Goal: Check status: Check status

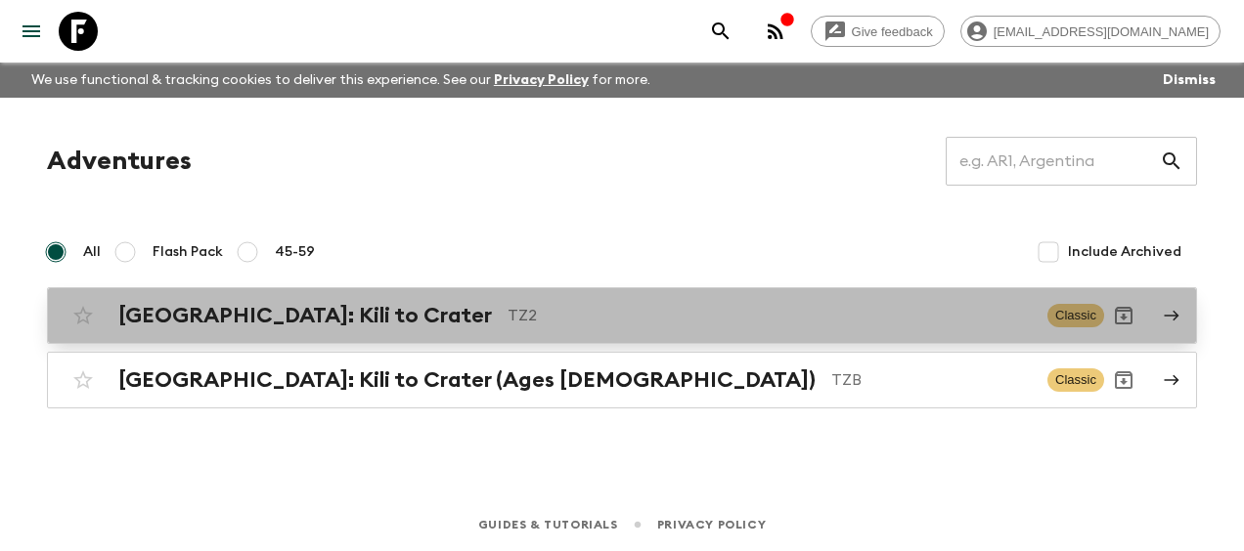
click at [284, 323] on h2 "[GEOGRAPHIC_DATA]: Kili to Crater" at bounding box center [304, 315] width 373 height 25
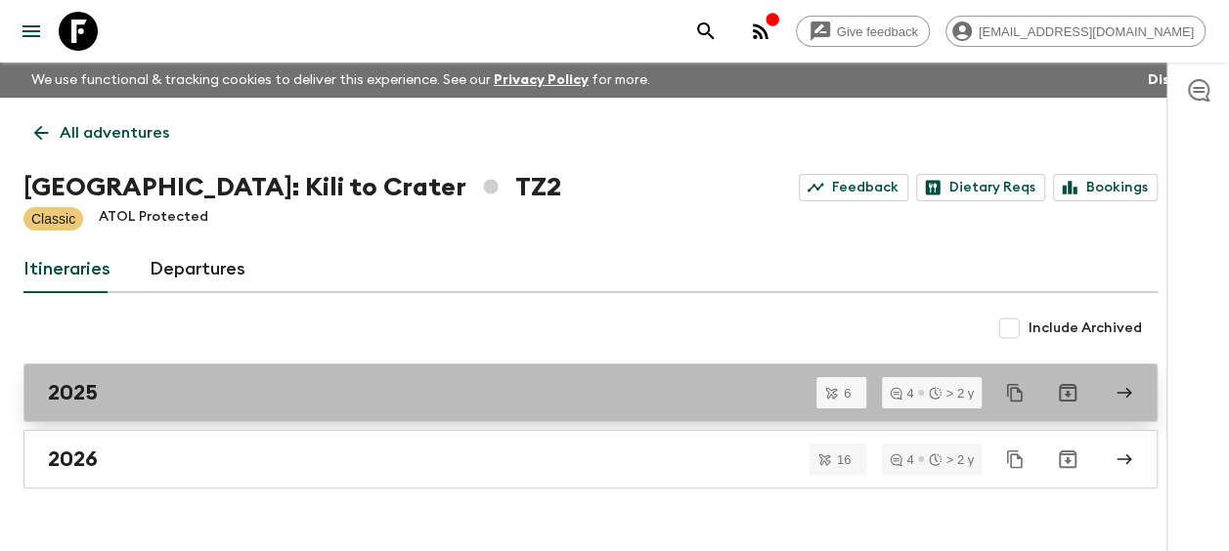
click at [80, 377] on link "2025" at bounding box center [590, 393] width 1134 height 59
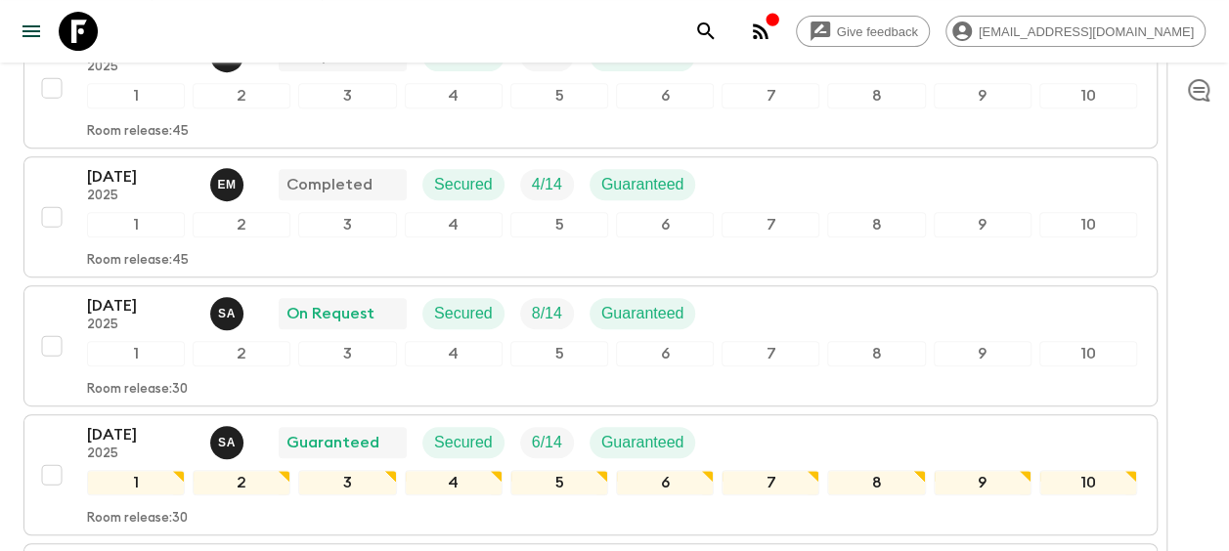
scroll to position [391, 0]
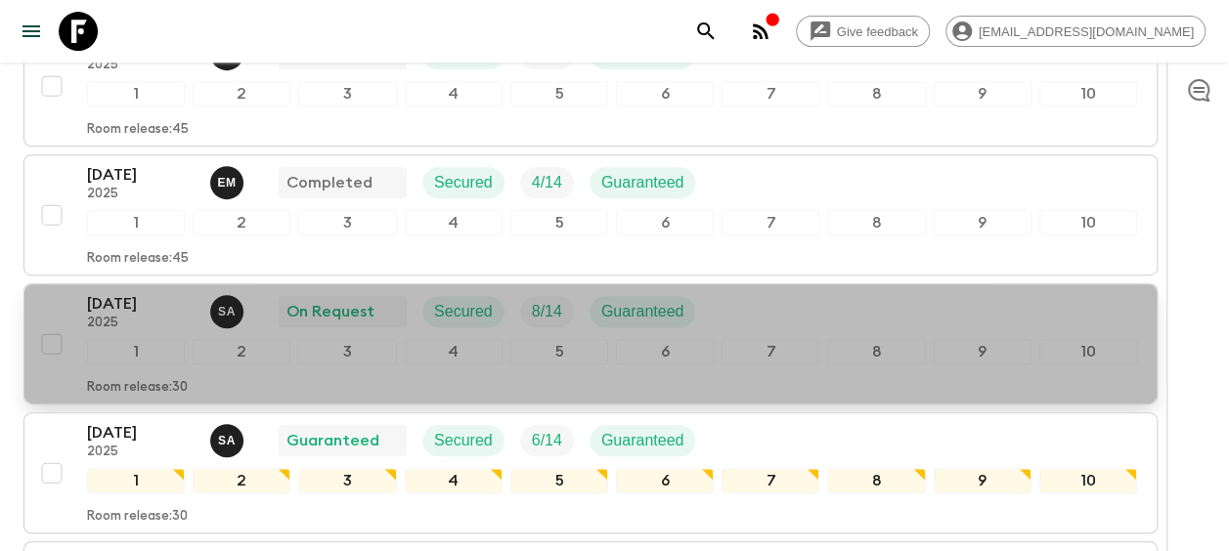
click at [168, 301] on p "[DATE]" at bounding box center [141, 303] width 108 height 23
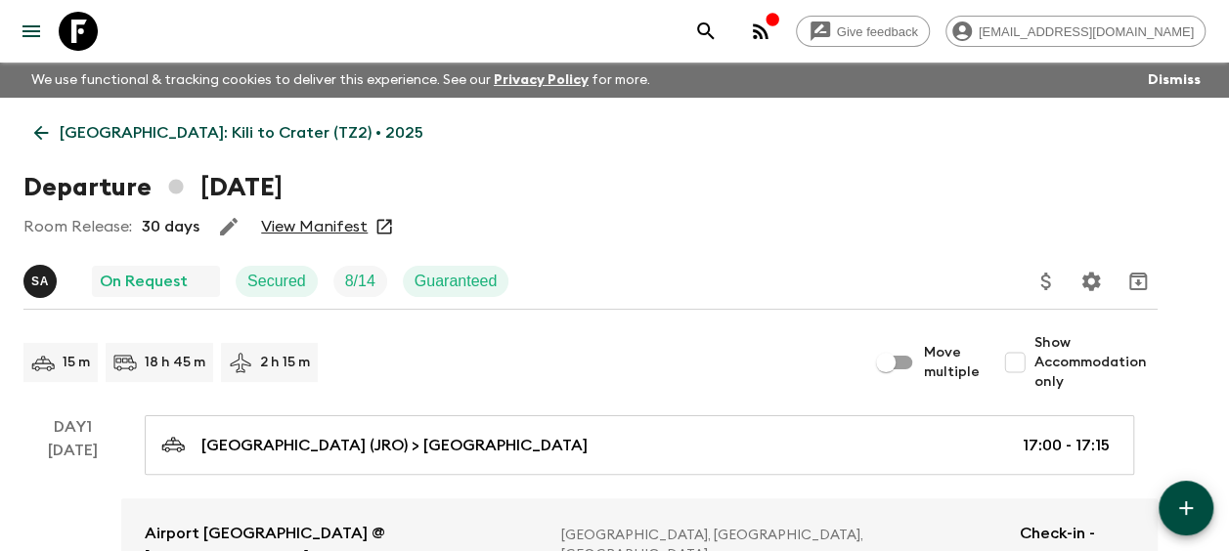
click at [290, 226] on link "View Manifest" at bounding box center [314, 227] width 107 height 20
